Goal: Information Seeking & Learning: Learn about a topic

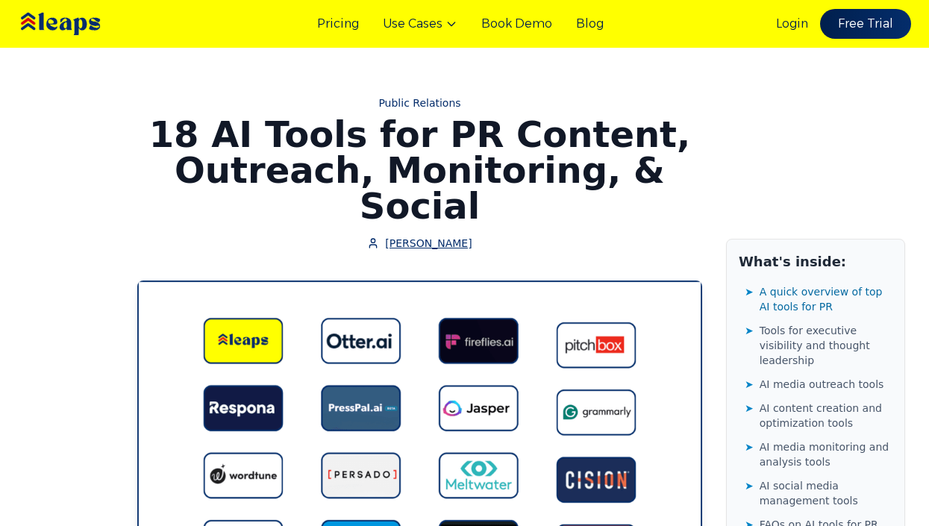
click at [437, 236] on span "[PERSON_NAME]" at bounding box center [428, 243] width 87 height 15
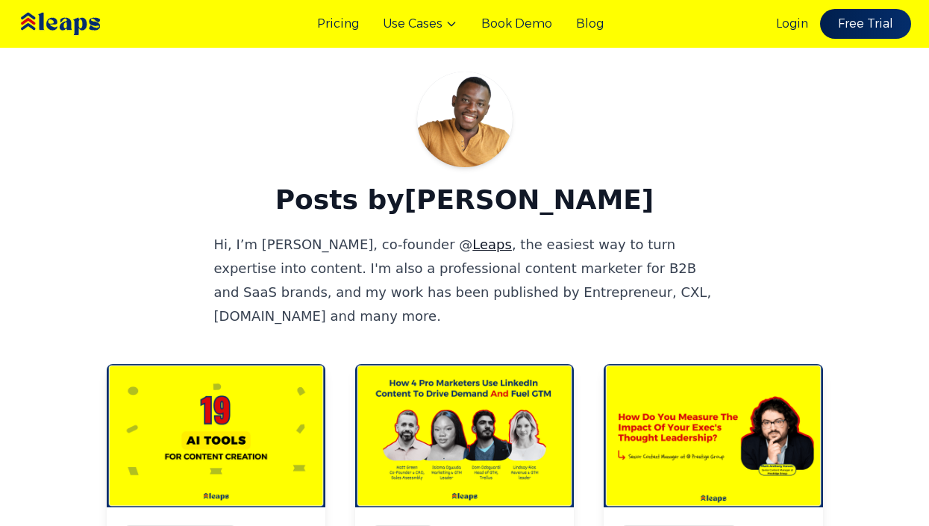
drag, startPoint x: 447, startPoint y: 196, endPoint x: 620, endPoint y: 196, distance: 173.2
click at [620, 196] on h1 "Posts by Victor Ijidola" at bounding box center [465, 200] width 717 height 30
copy h1 "[PERSON_NAME]"
